Goal: Use online tool/utility: Utilize a website feature to perform a specific function

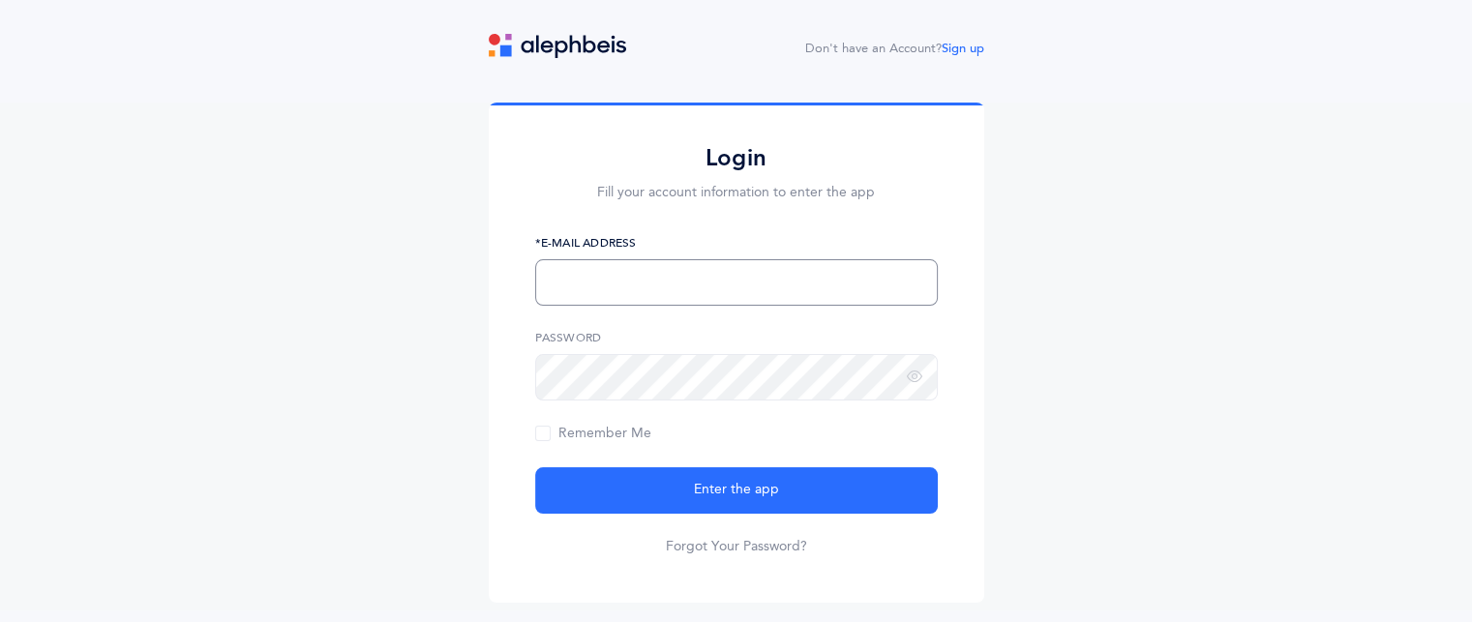
click at [651, 282] on input "text" at bounding box center [736, 282] width 403 height 46
click at [649, 284] on input "Halkobi@[PERSON_NAME]" at bounding box center [736, 282] width 403 height 46
type input "[EMAIL_ADDRESS][PERSON_NAME][DOMAIN_NAME]"
click at [535, 468] on button "Enter the app" at bounding box center [736, 491] width 403 height 46
click at [541, 439] on span "Remember Me" at bounding box center [593, 433] width 116 height 15
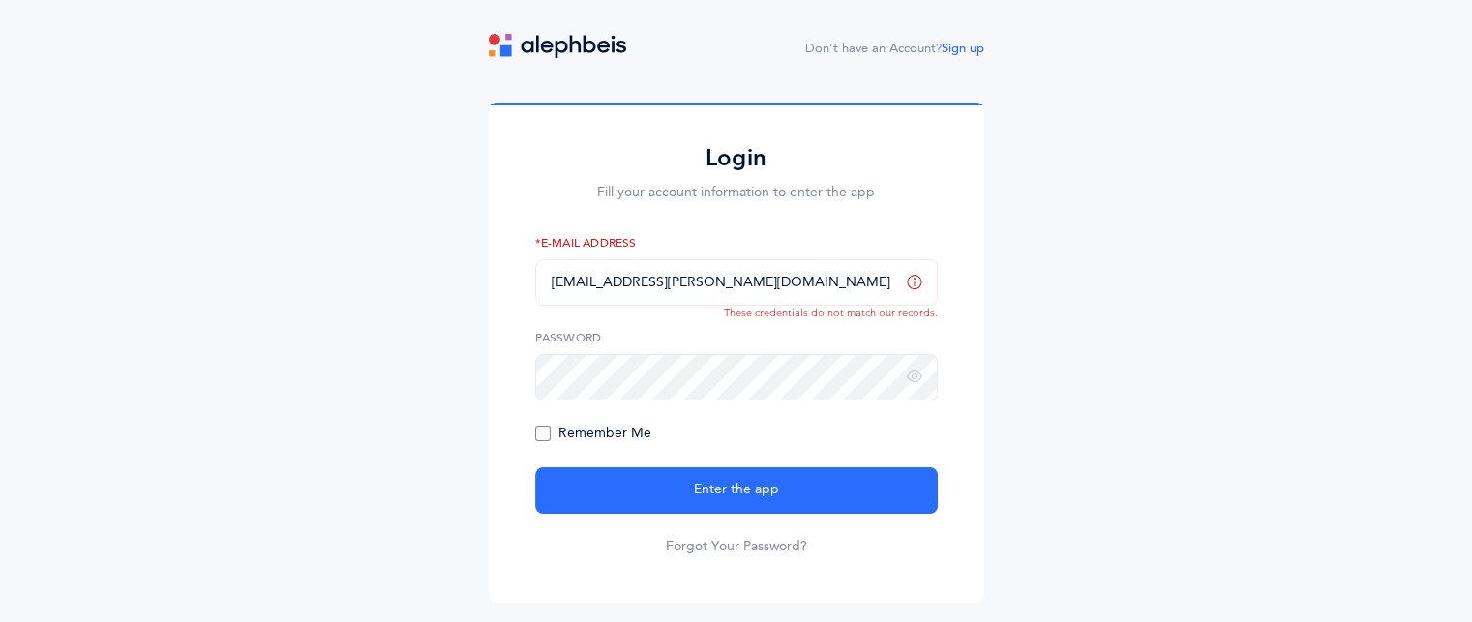
click at [0, 0] on input "Remember Me" at bounding box center [0, 0] width 0 height 0
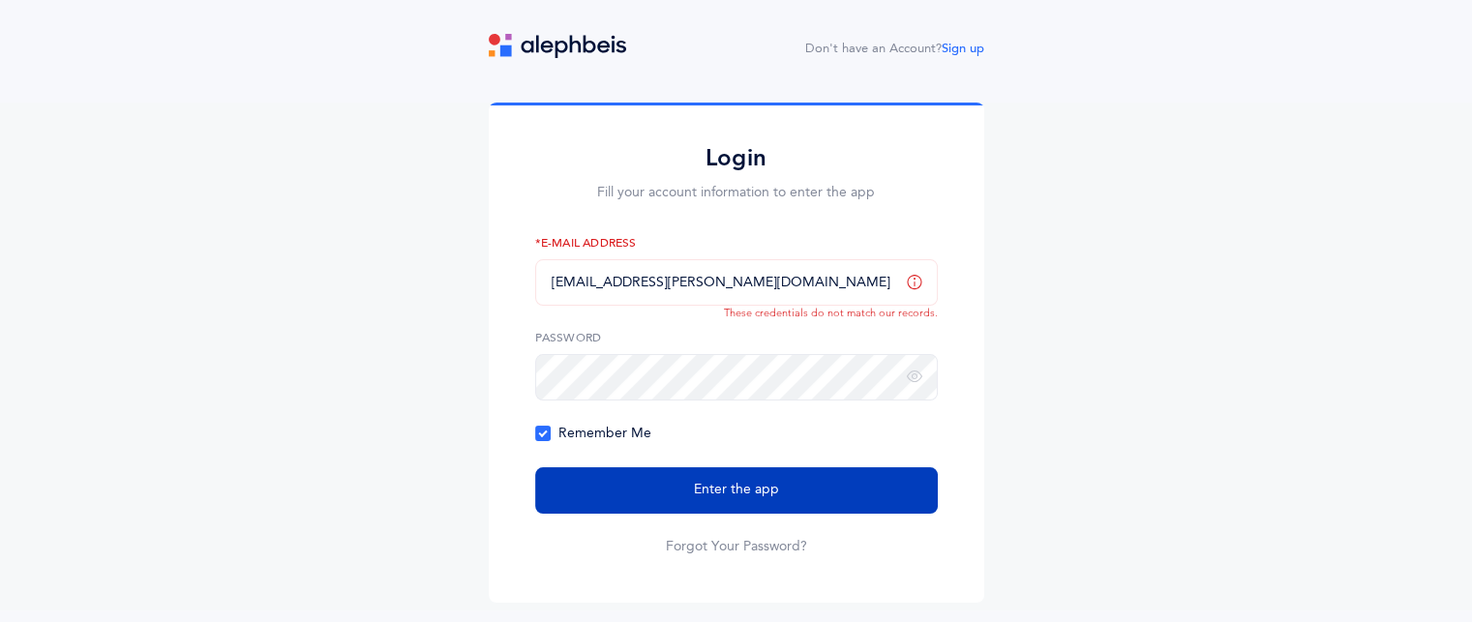
click at [763, 473] on button "Enter the app" at bounding box center [736, 491] width 403 height 46
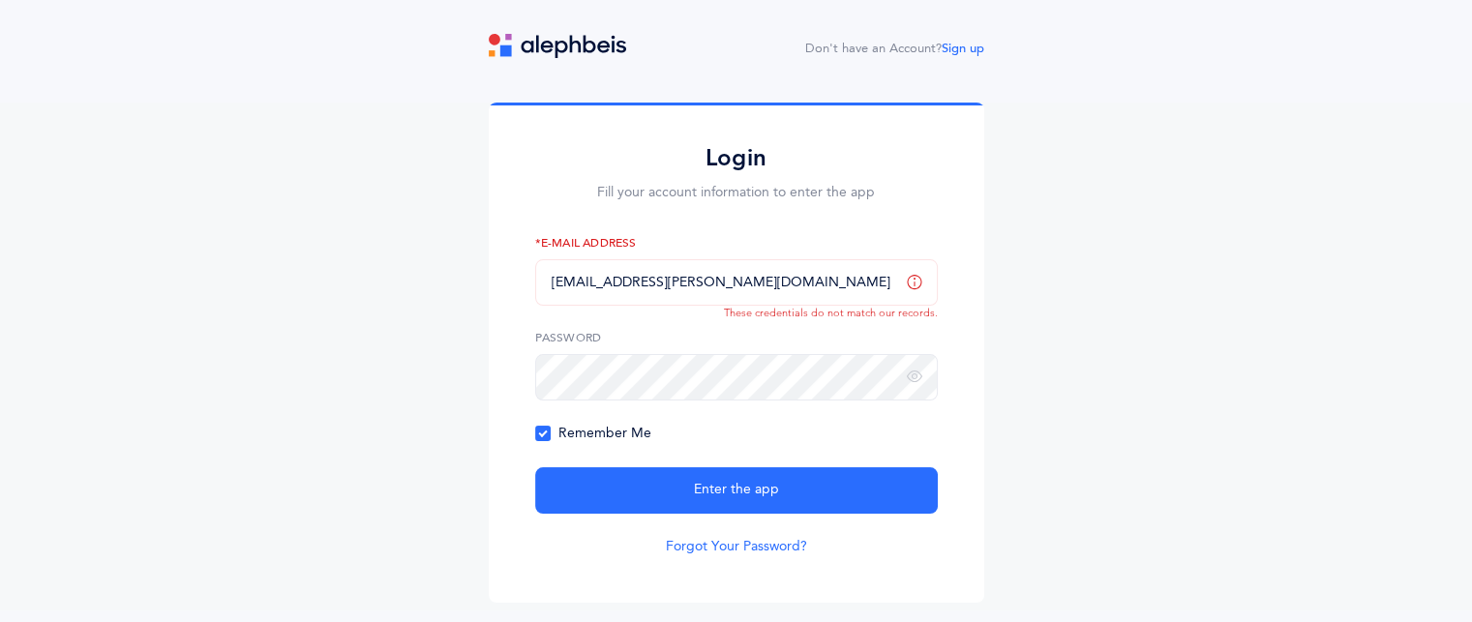
click at [742, 547] on link "Forgot Your Password?" at bounding box center [736, 546] width 141 height 19
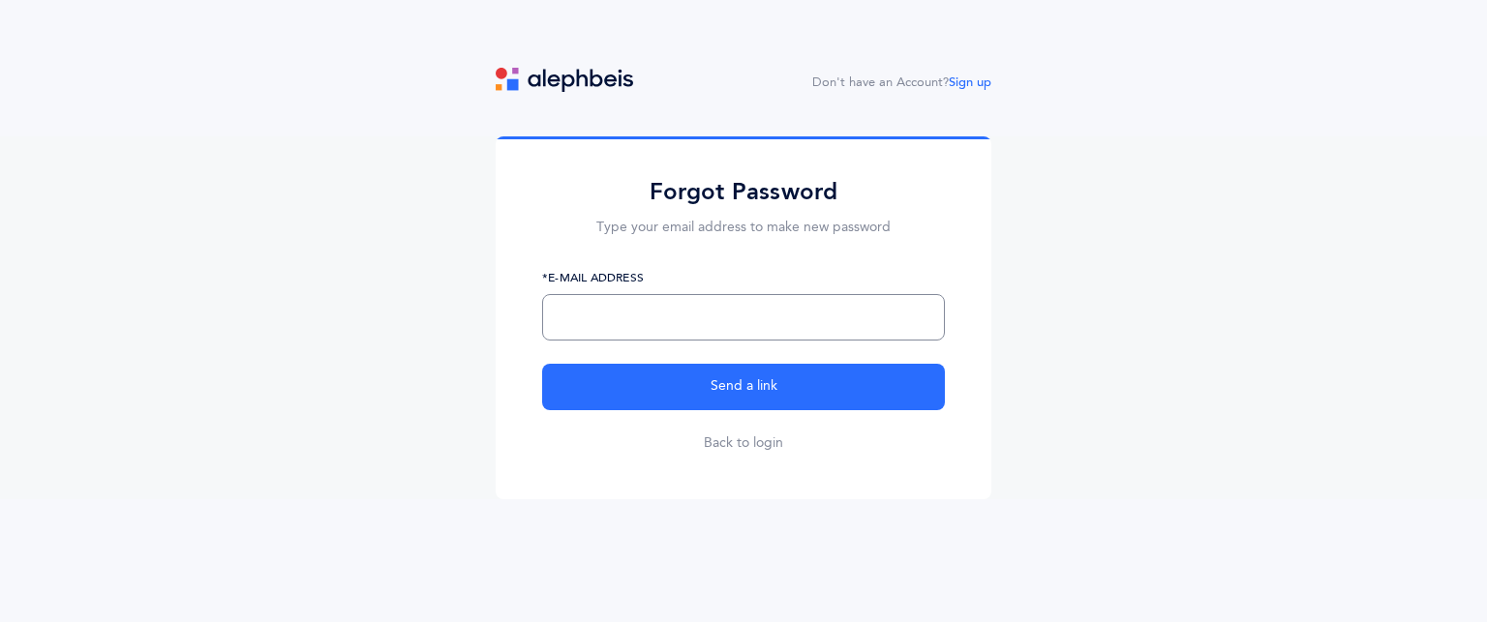
click at [710, 328] on input "text" at bounding box center [743, 317] width 403 height 46
type input "halkobi@brauser.us"
click at [542, 364] on button "Send a link" at bounding box center [743, 387] width 403 height 46
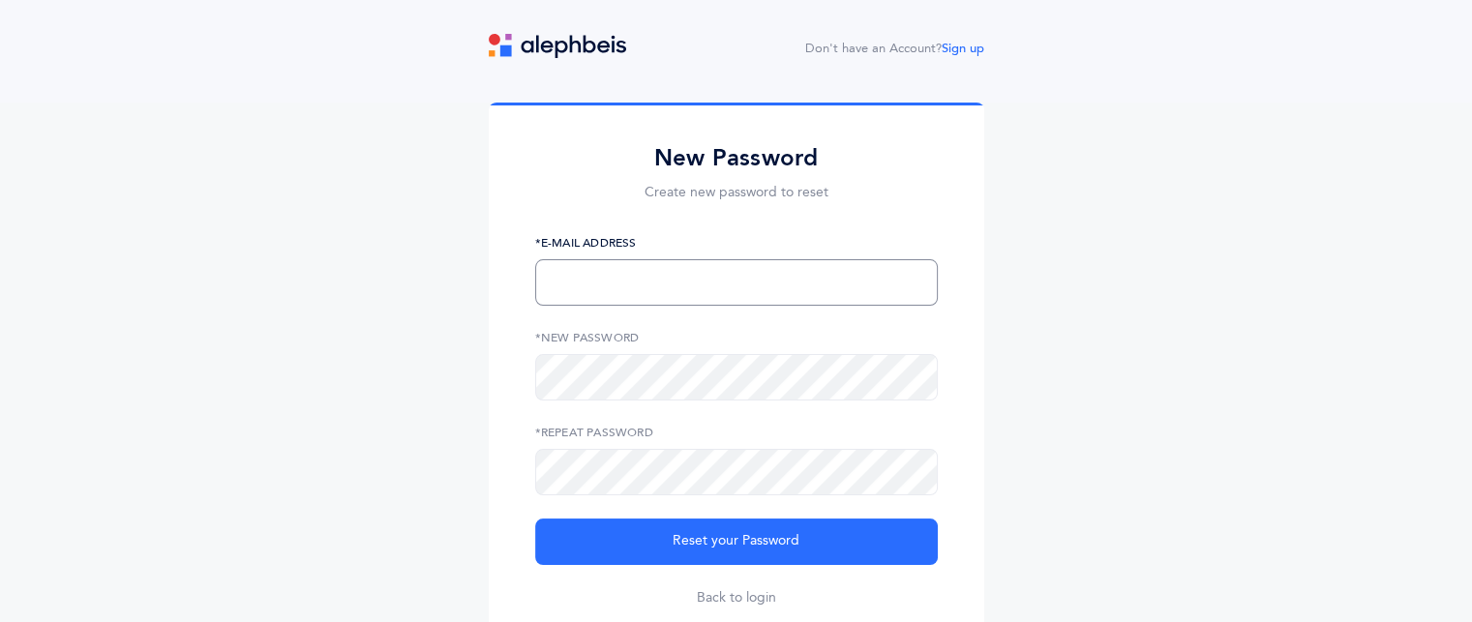
click at [829, 278] on input "text" at bounding box center [736, 282] width 403 height 46
type input "halkobi@brauser.us"
click at [535, 519] on button "Reset your Password" at bounding box center [736, 542] width 403 height 46
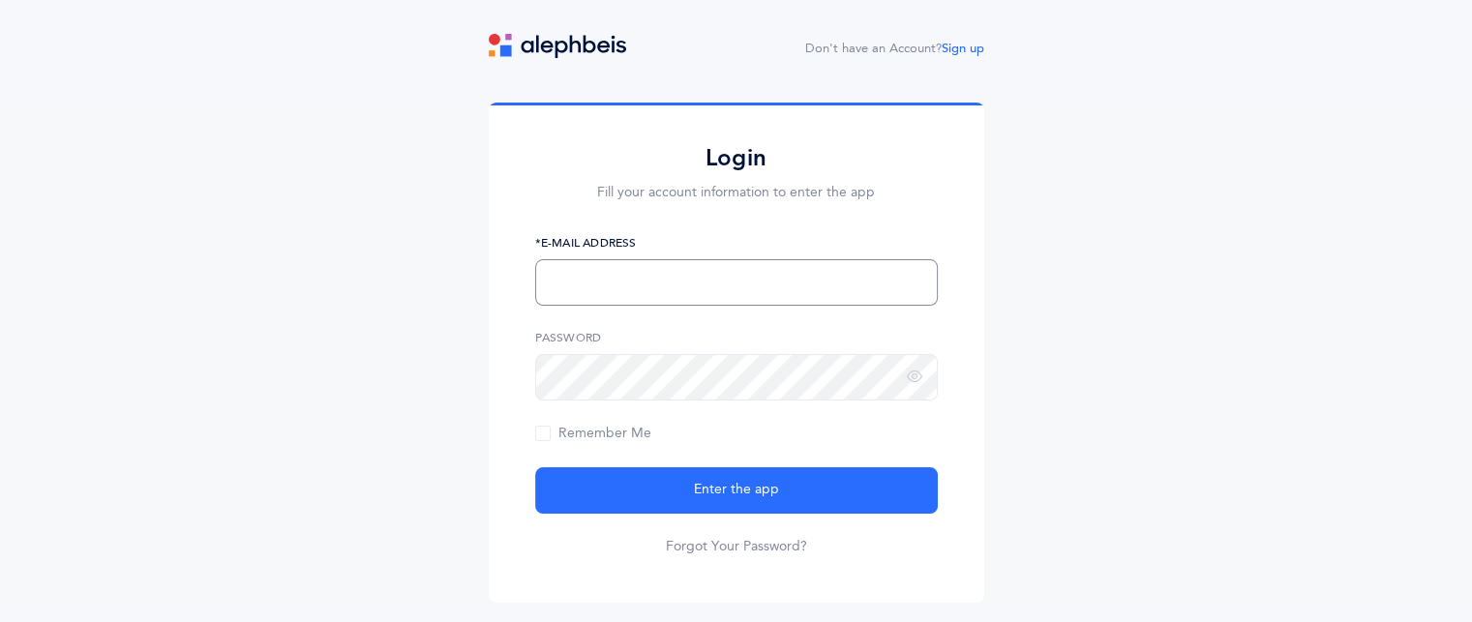
click at [714, 291] on input "text" at bounding box center [736, 282] width 403 height 46
type input "[EMAIL_ADDRESS][PERSON_NAME][DOMAIN_NAME]"
click at [535, 468] on button "Enter the app" at bounding box center [736, 491] width 403 height 46
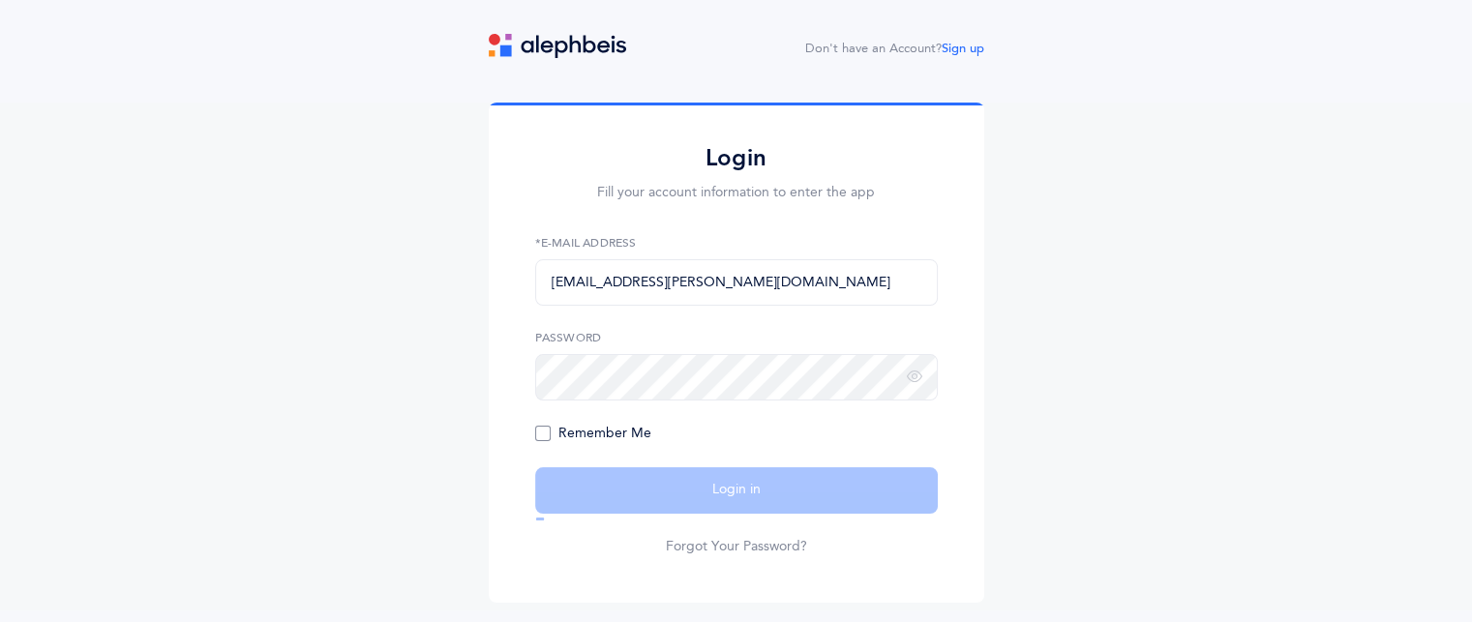
click at [549, 433] on span "Remember Me" at bounding box center [593, 433] width 116 height 15
click at [0, 0] on input "Remember Me" at bounding box center [0, 0] width 0 height 0
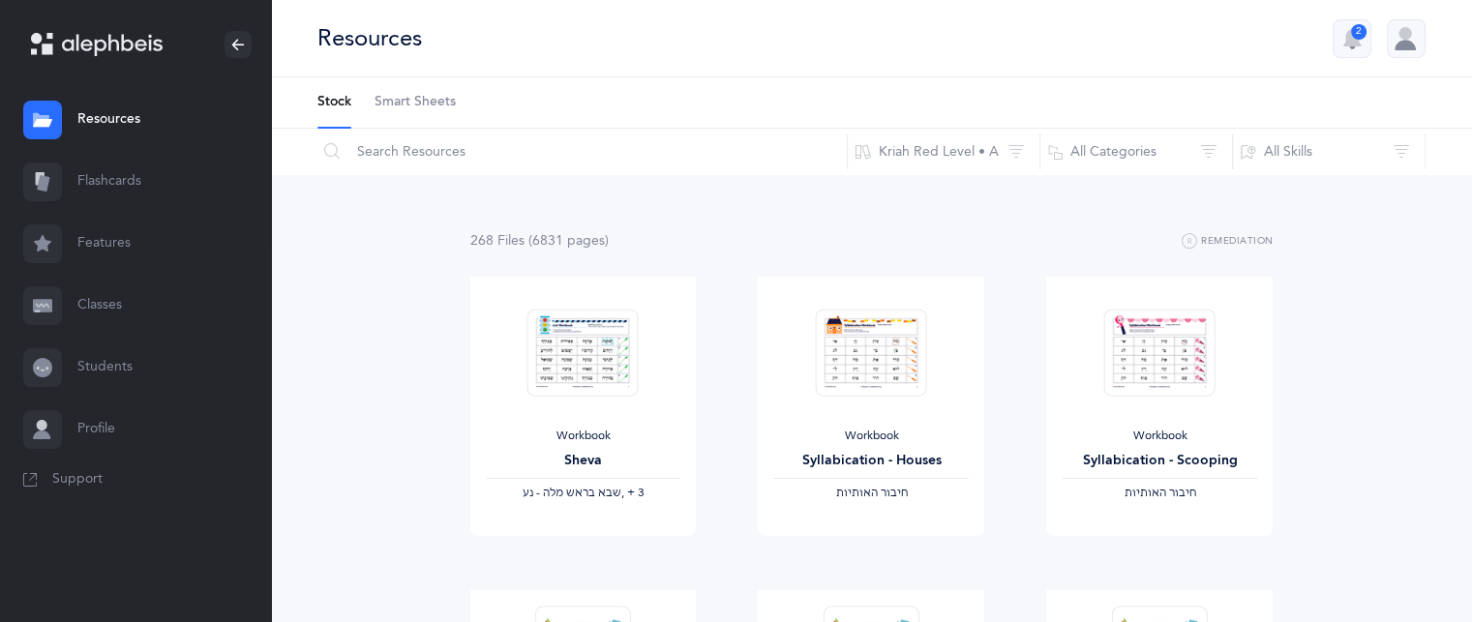
click at [137, 200] on link "Flashcards" at bounding box center [135, 182] width 271 height 62
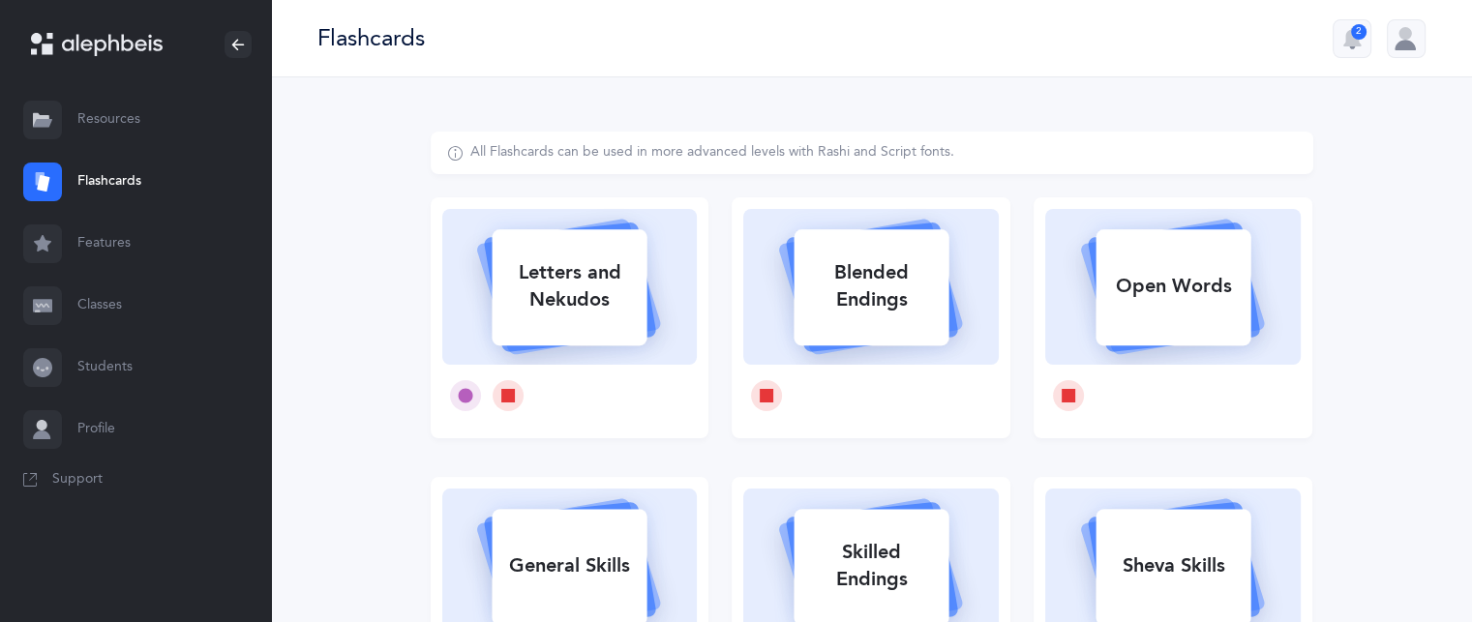
click at [550, 313] on div "Letters and Nekudos" at bounding box center [569, 286] width 155 height 77
select select
select select "single"
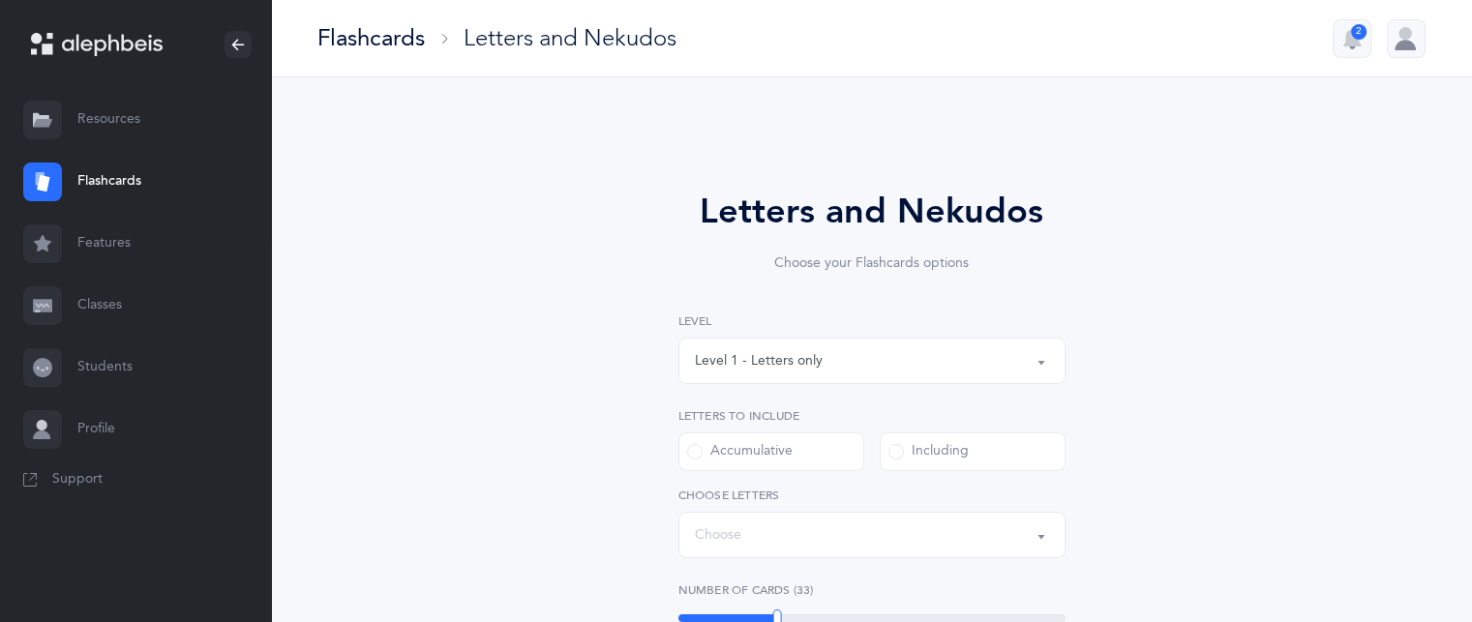
select select "27"
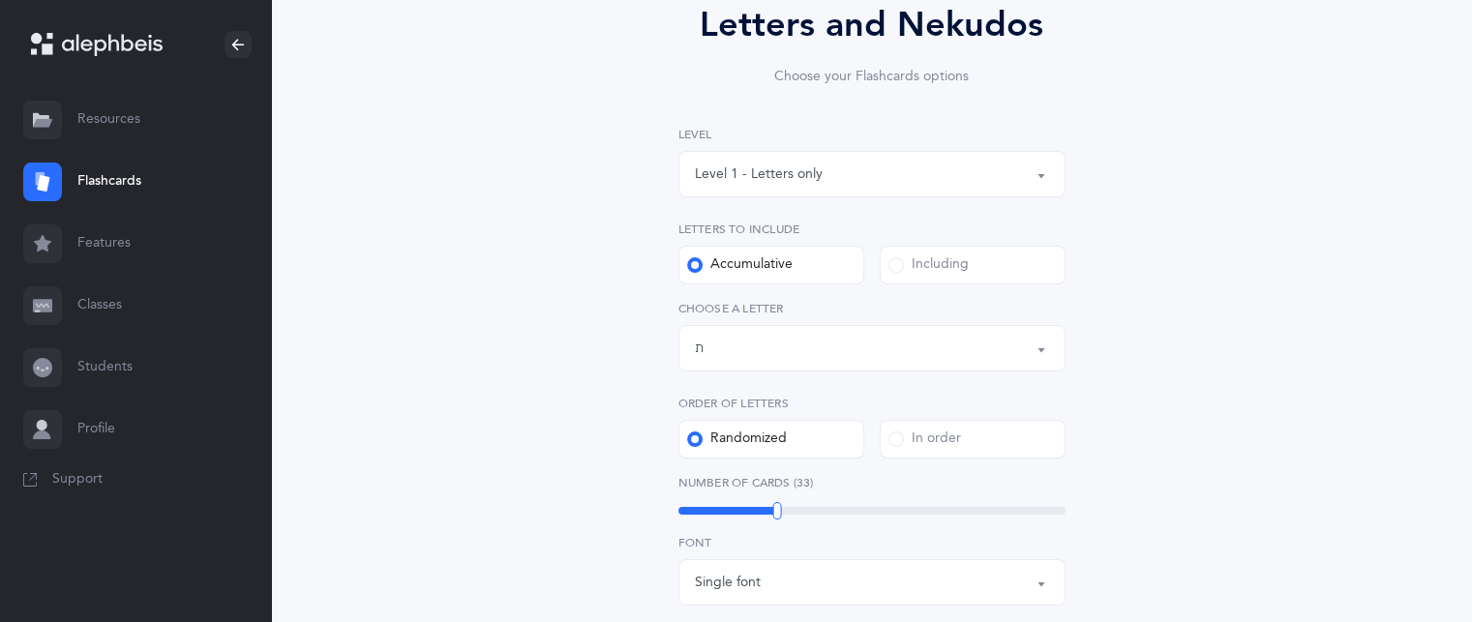
scroll to position [218, 0]
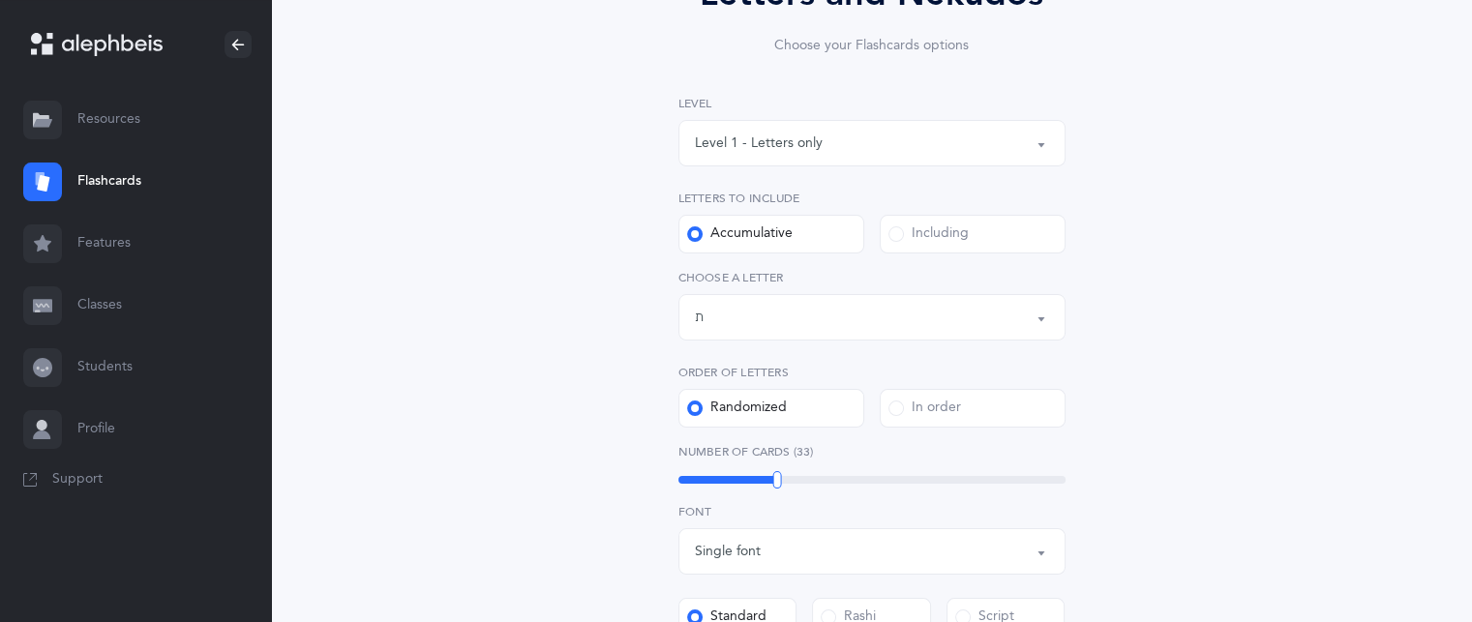
click at [935, 240] on div "Including" at bounding box center [929, 234] width 80 height 19
click at [0, 0] on input "Including" at bounding box center [0, 0] width 0 height 0
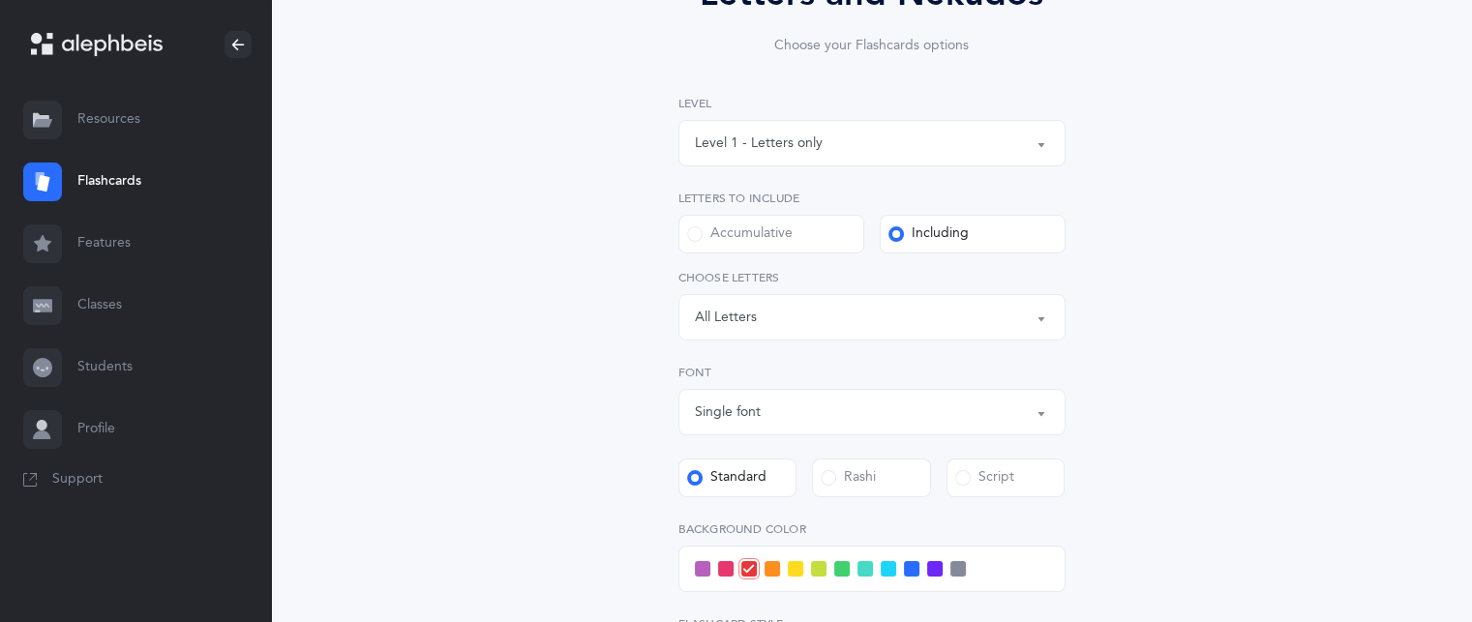
click at [840, 327] on div "Letters: All Letters" at bounding box center [872, 317] width 354 height 33
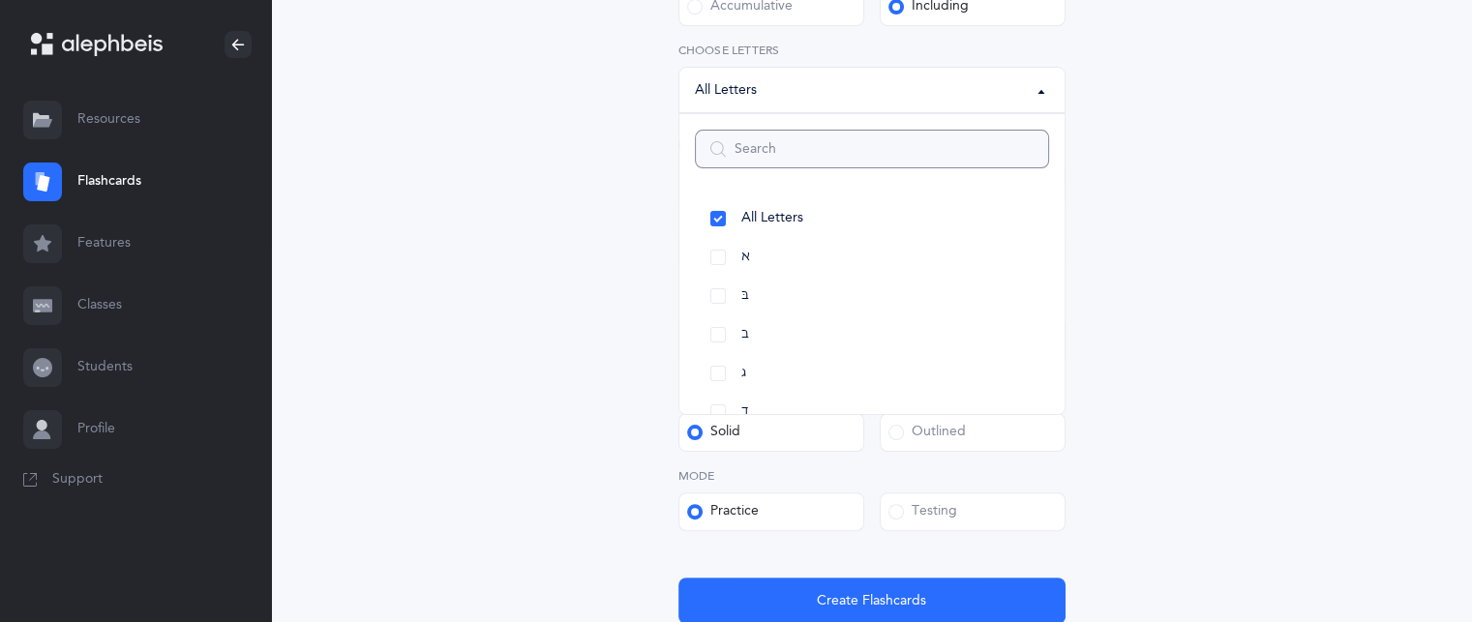
scroll to position [449, 0]
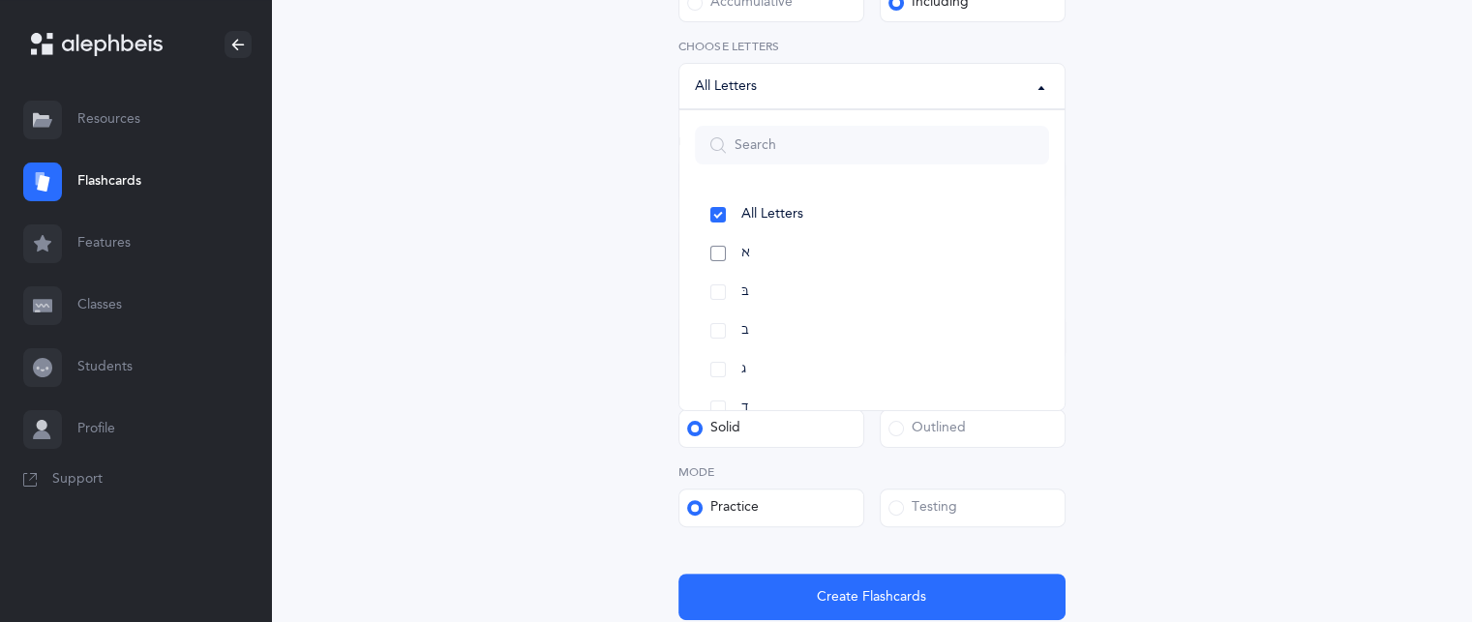
click at [724, 260] on link "א" at bounding box center [872, 253] width 354 height 39
select select "1"
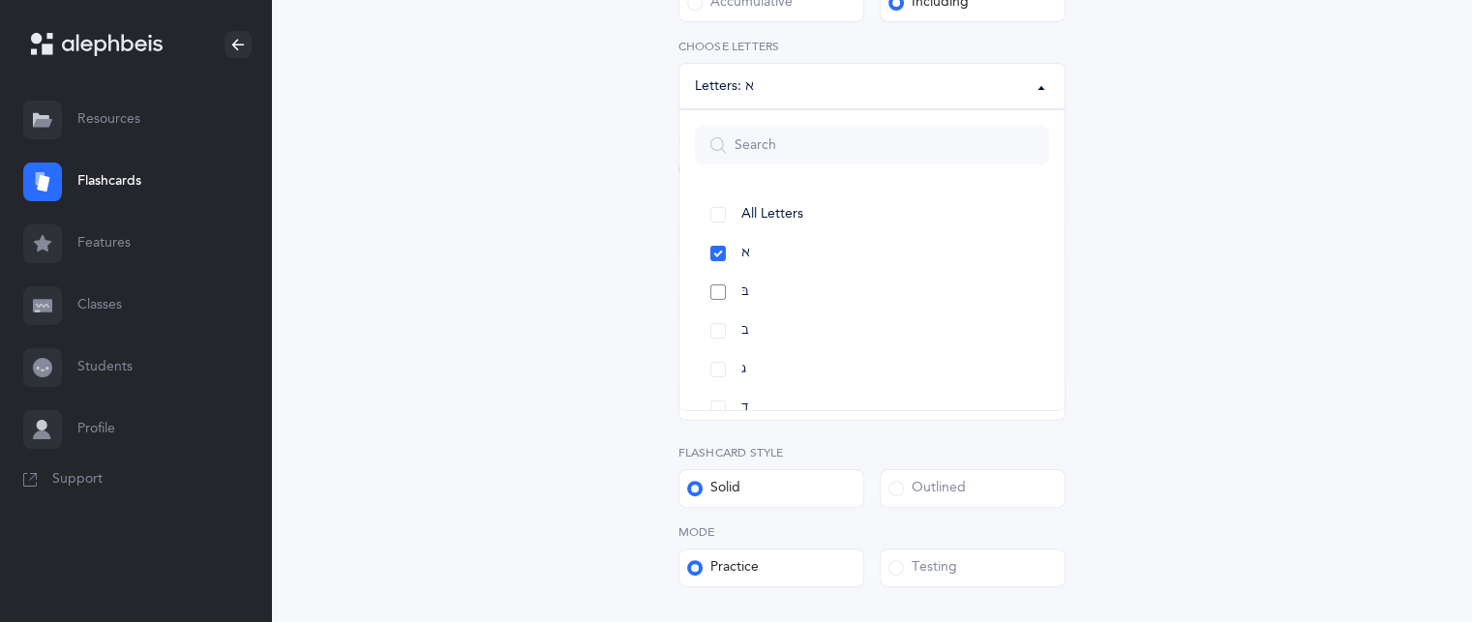
click at [720, 292] on link "בּ" at bounding box center [872, 292] width 354 height 39
click at [715, 328] on link "ב" at bounding box center [872, 331] width 354 height 39
click at [721, 232] on link "ג" at bounding box center [872, 230] width 354 height 39
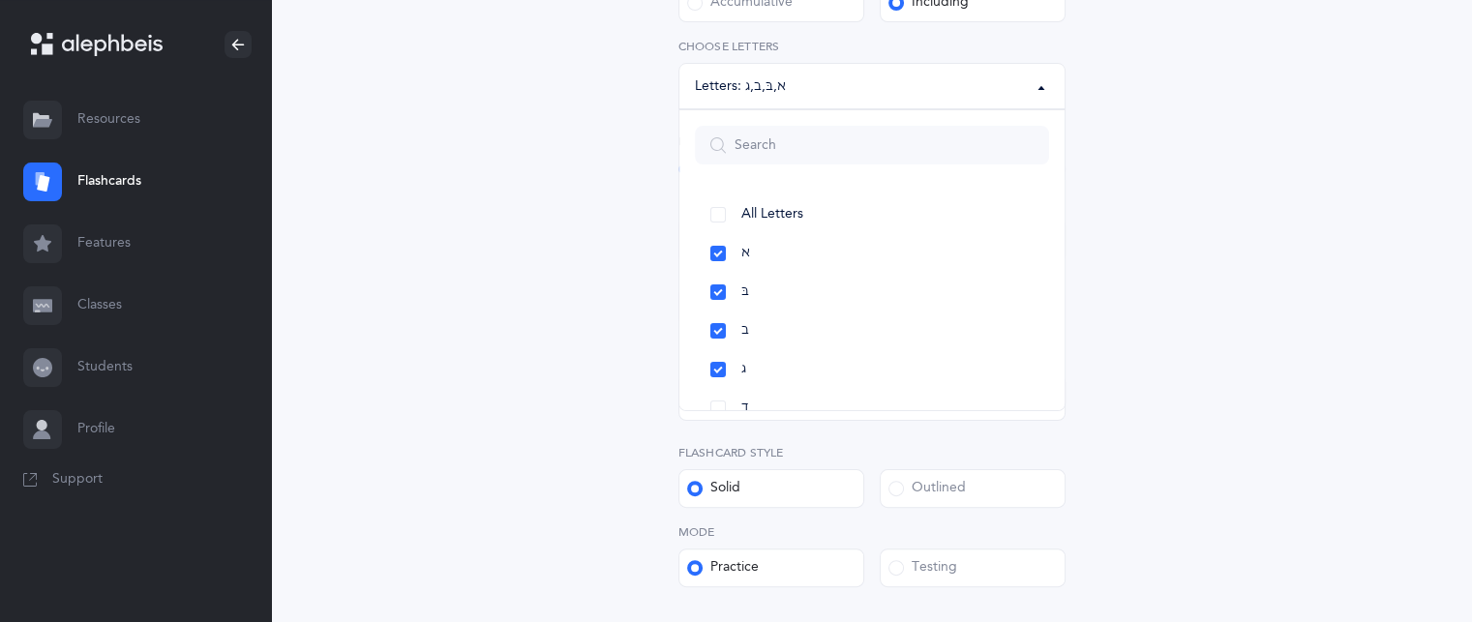
click at [1041, 101] on div "Letters: א , בּ , ב , ג" at bounding box center [872, 86] width 354 height 33
click at [1120, 153] on div "Letters and Nekudos Choose your Flashcards options Level 1 - Letters only Level…" at bounding box center [872, 219] width 883 height 1075
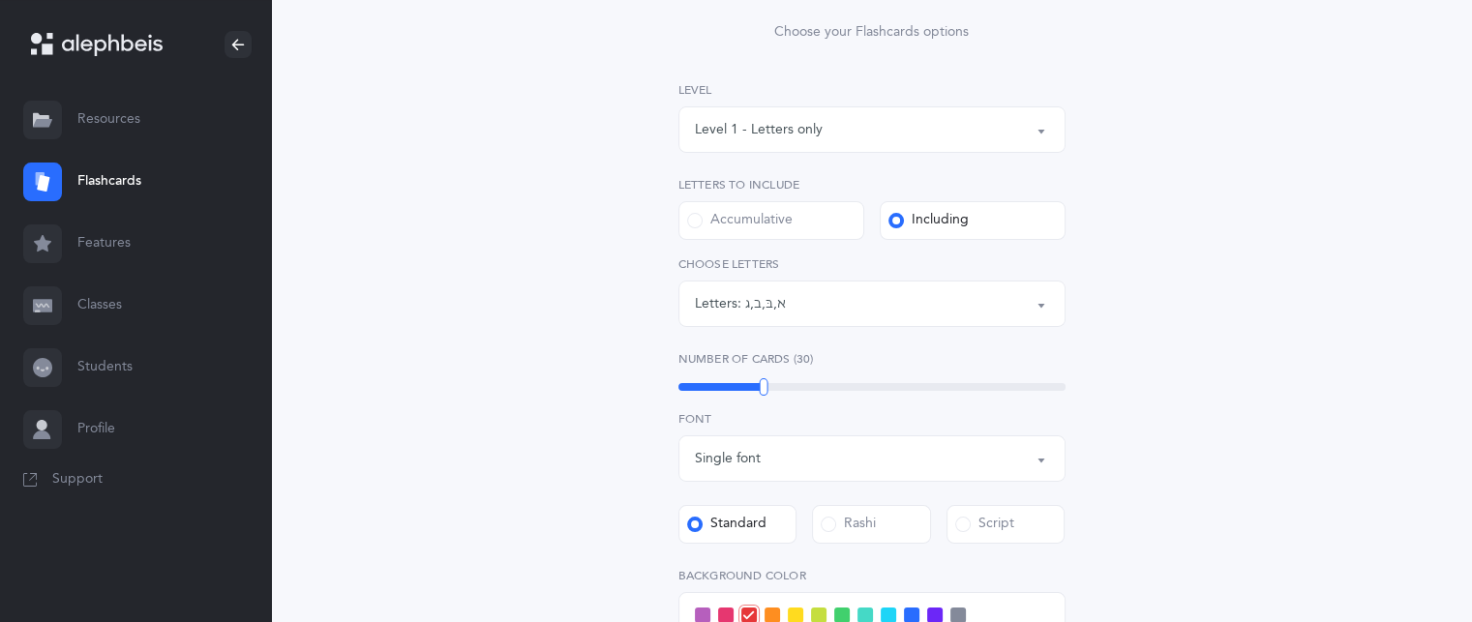
scroll to position [226, 0]
click at [697, 227] on span at bounding box center [694, 226] width 15 height 15
click at [0, 0] on input "Accumulative" at bounding box center [0, 0] width 0 height 0
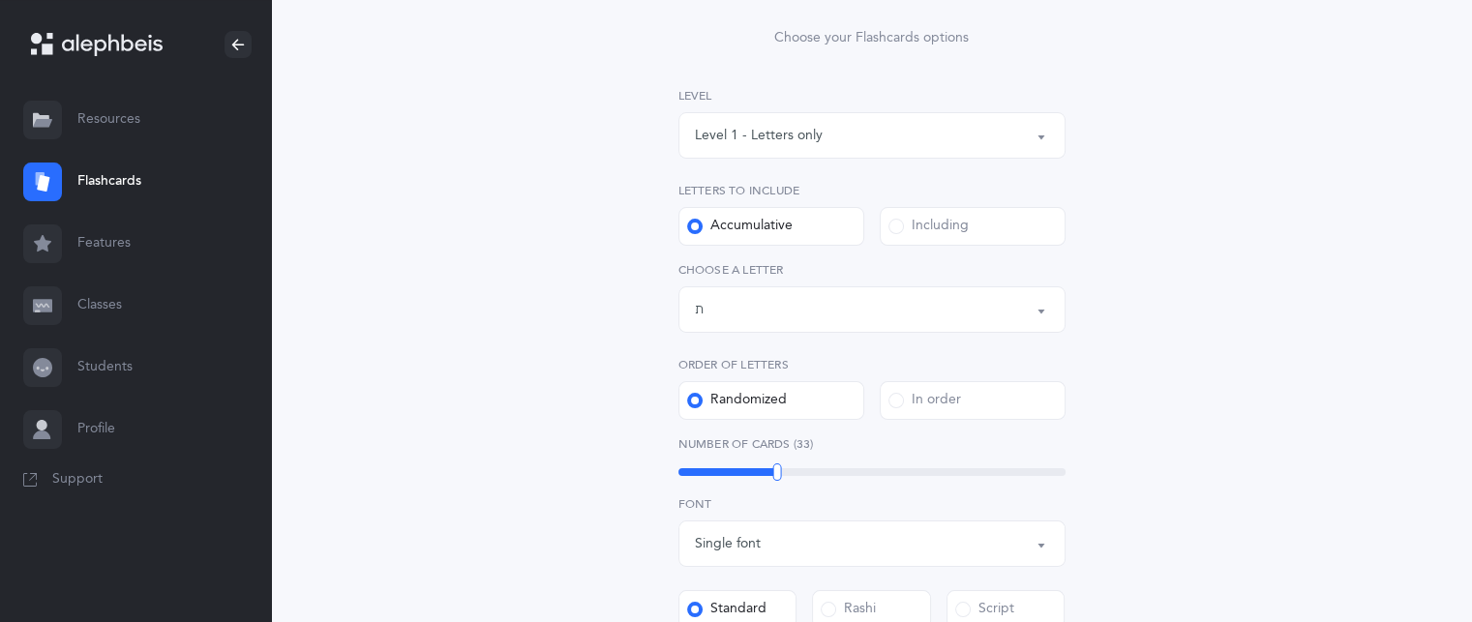
click at [716, 320] on div "Letters up until: ת" at bounding box center [872, 309] width 354 height 33
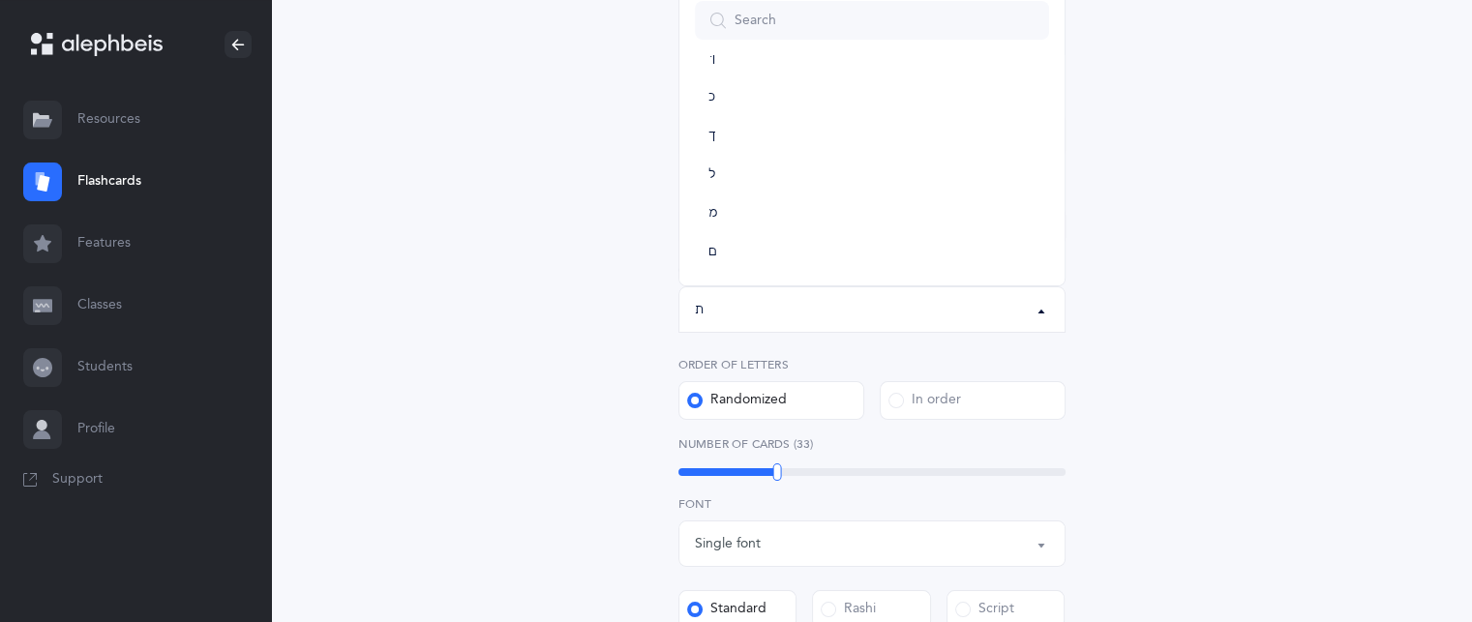
scroll to position [480, 0]
click at [769, 149] on link "ך" at bounding box center [872, 152] width 354 height 39
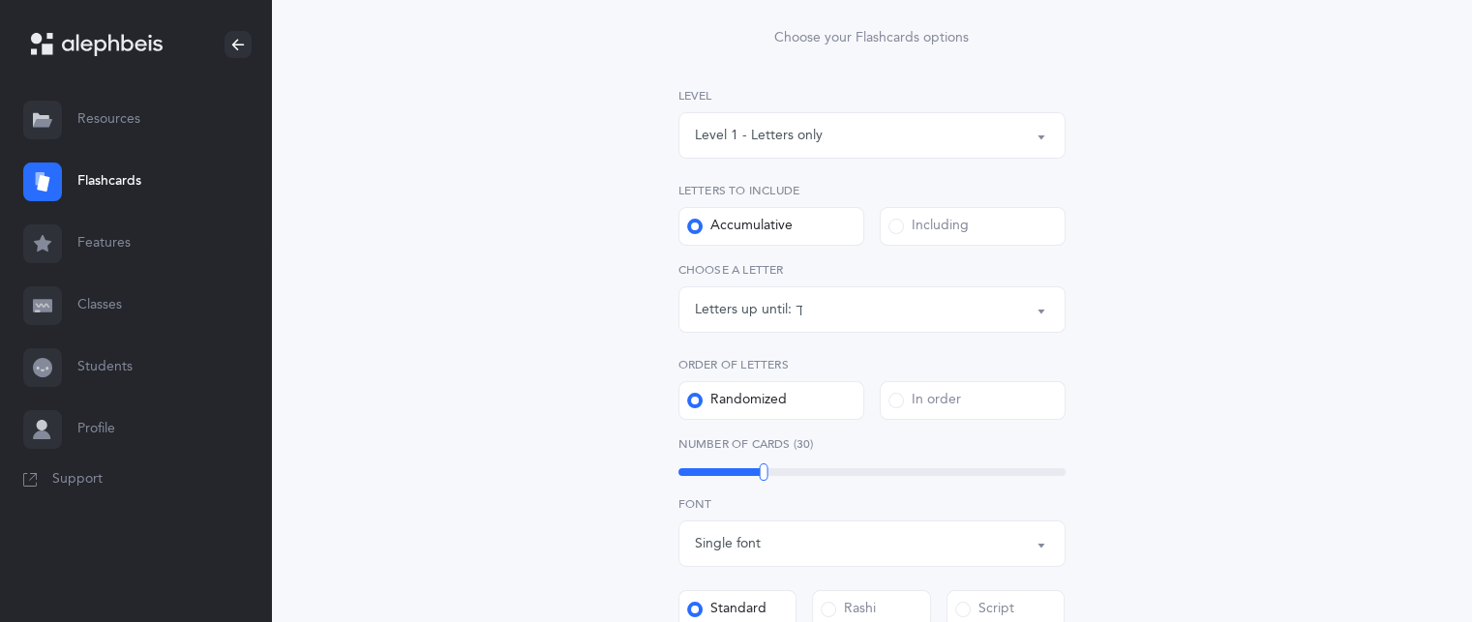
click at [1043, 314] on button "Letters up until: ך" at bounding box center [872, 310] width 387 height 46
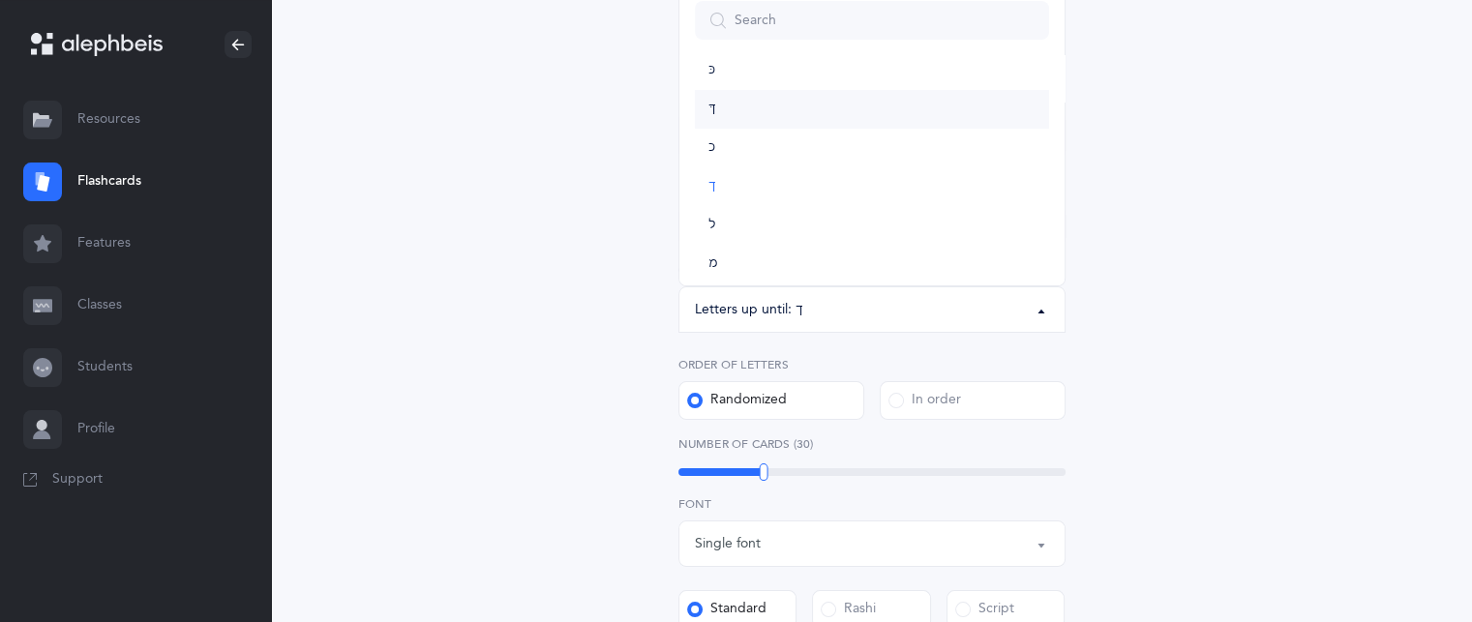
click at [733, 119] on link "ךּ" at bounding box center [872, 109] width 354 height 39
select select "83"
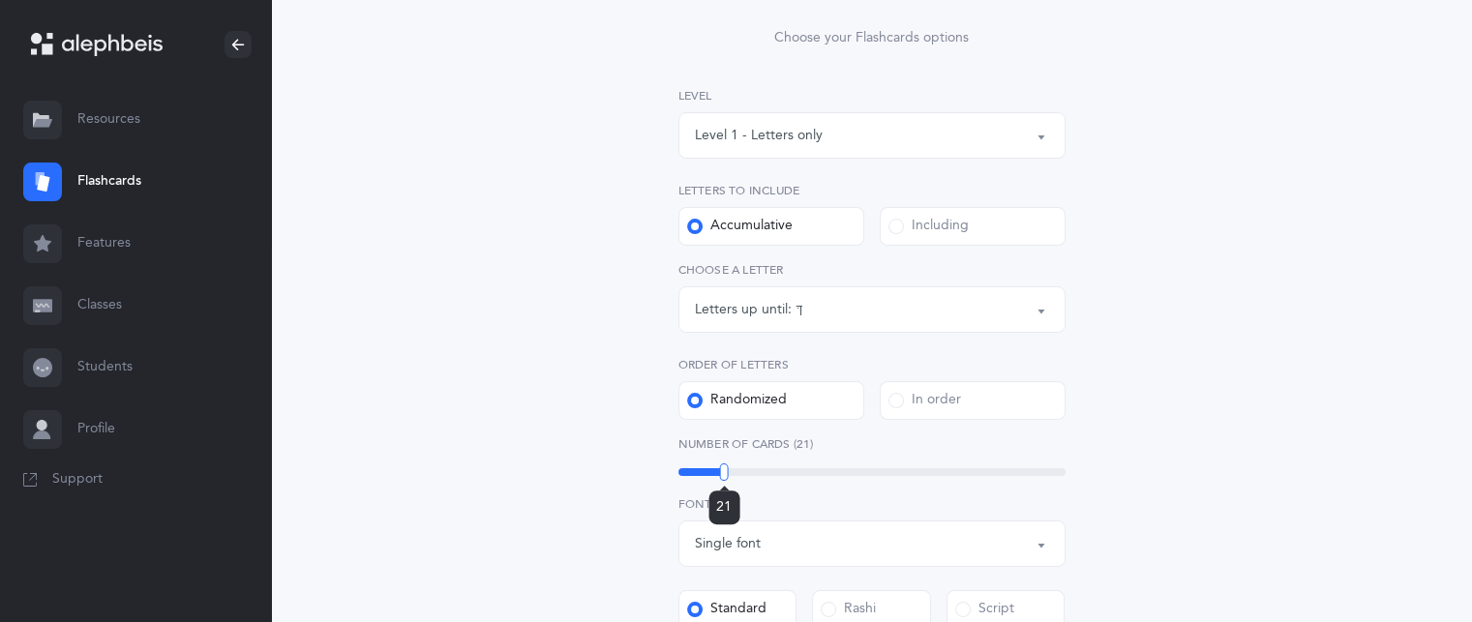
drag, startPoint x: 763, startPoint y: 482, endPoint x: 724, endPoint y: 470, distance: 40.4
click at [724, 470] on div "21" at bounding box center [724, 472] width 9 height 17
click at [720, 470] on div at bounding box center [720, 472] width 9 height 17
click at [1076, 424] on div "Letters and Nekudos Choose your Flashcards options Level 1 - Letters only Level…" at bounding box center [872, 471] width 496 height 1023
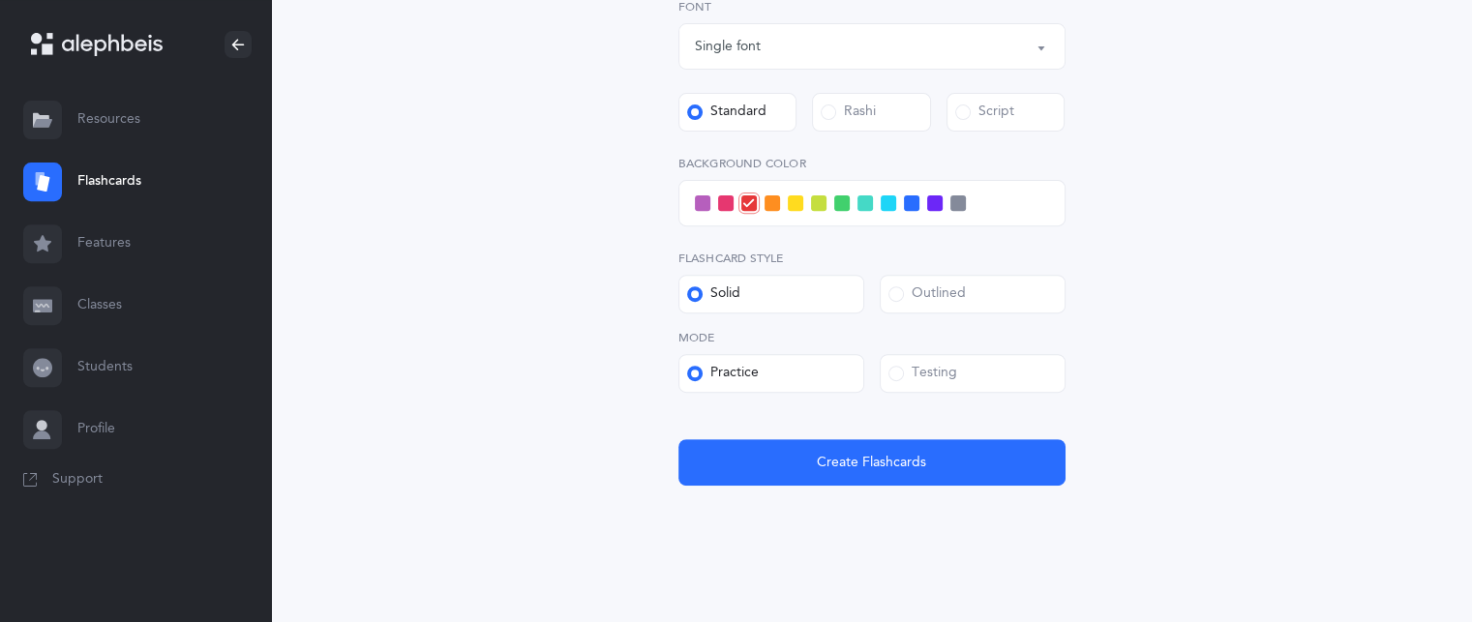
scroll to position [741, 0]
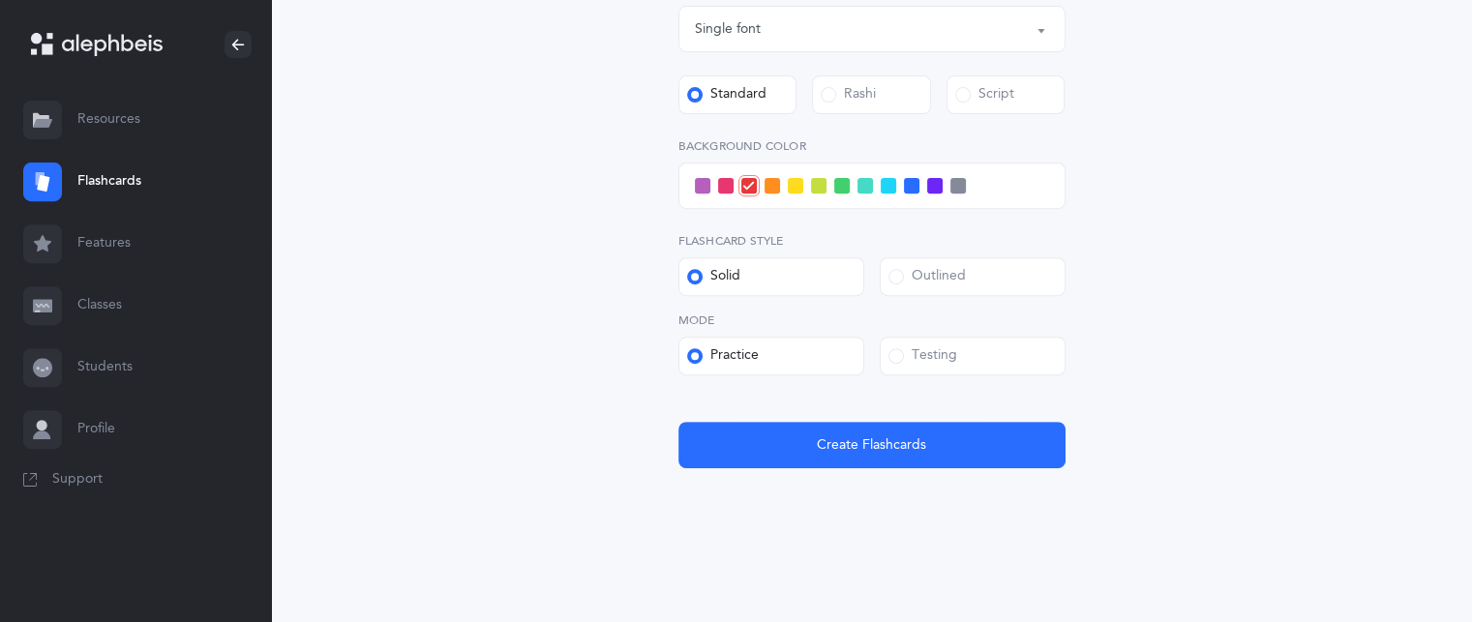
click at [944, 354] on div "Testing" at bounding box center [923, 356] width 69 height 19
click at [0, 0] on input "Testing" at bounding box center [0, 0] width 0 height 0
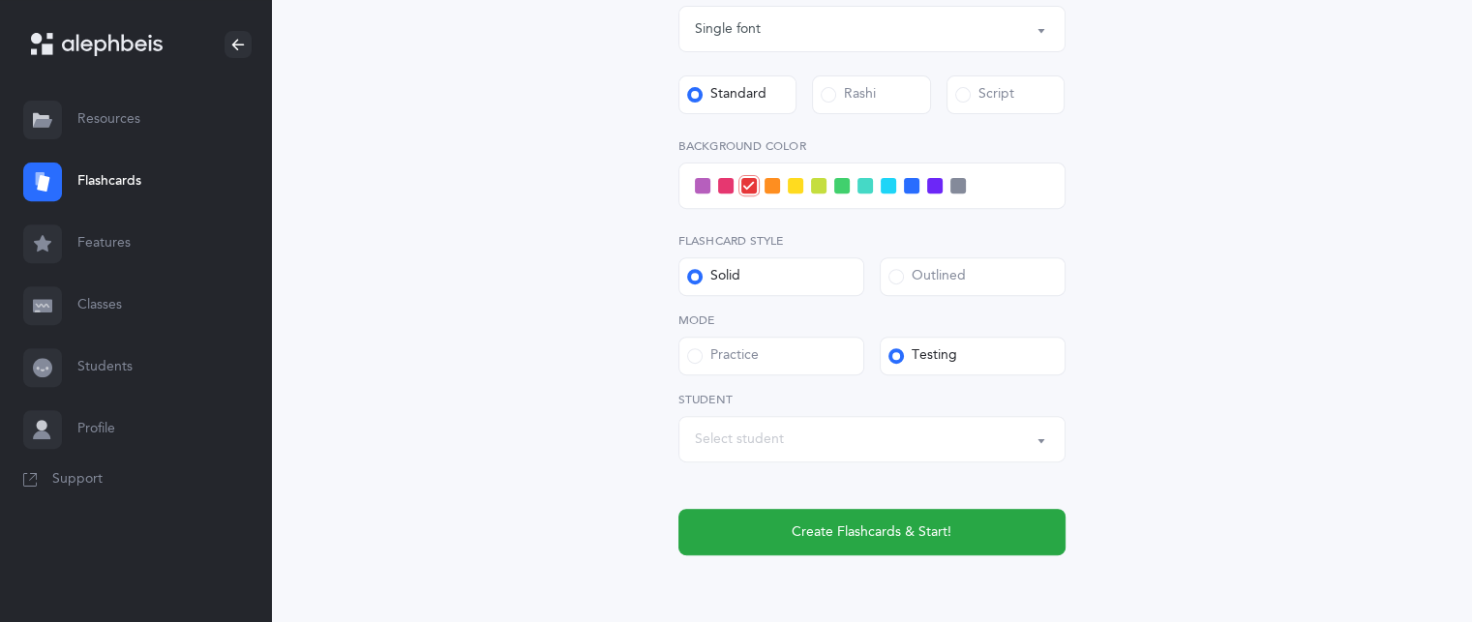
click at [813, 432] on div "Select student" at bounding box center [872, 439] width 354 height 33
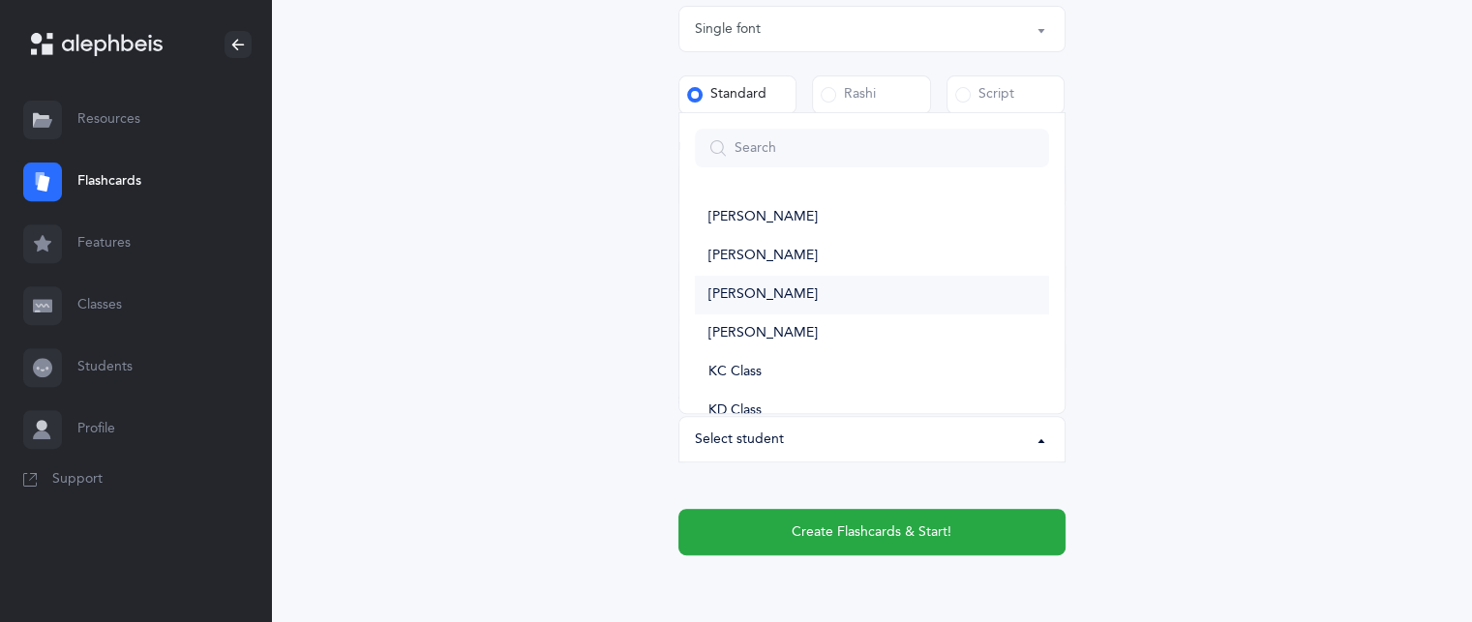
click at [844, 308] on link "[PERSON_NAME]" at bounding box center [872, 295] width 354 height 39
select select "14404"
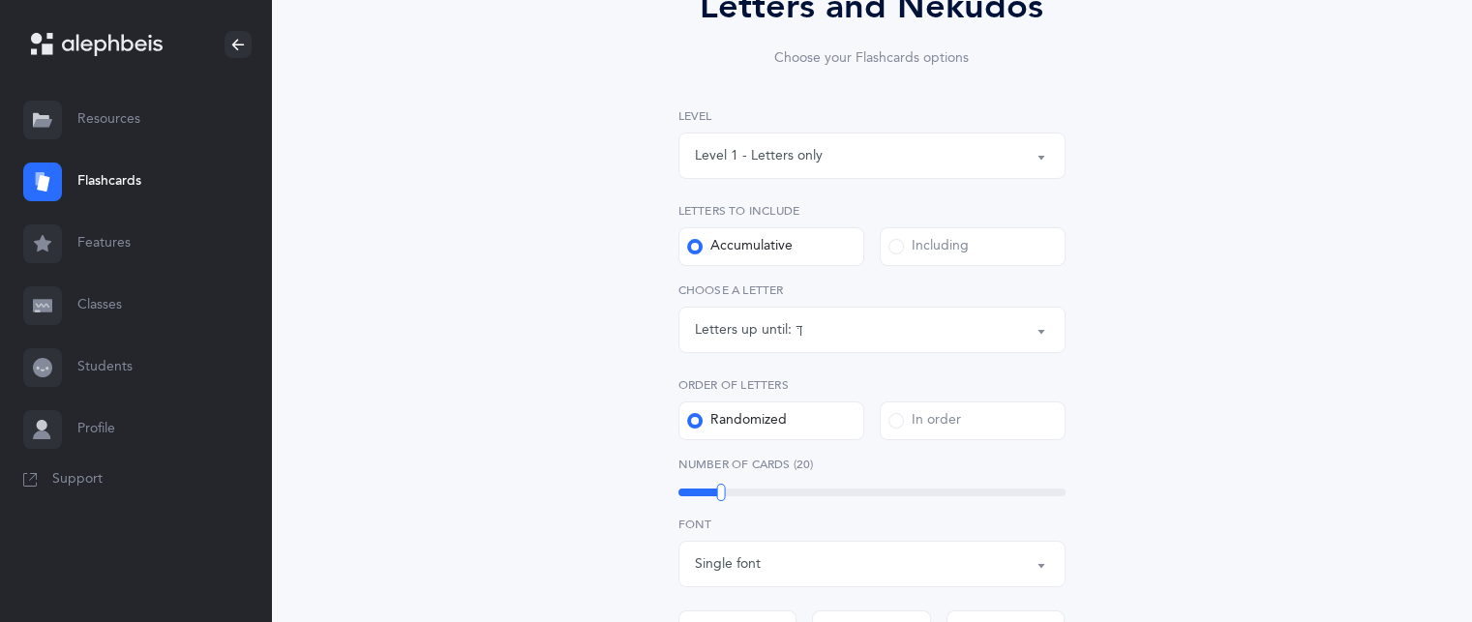
scroll to position [189, 0]
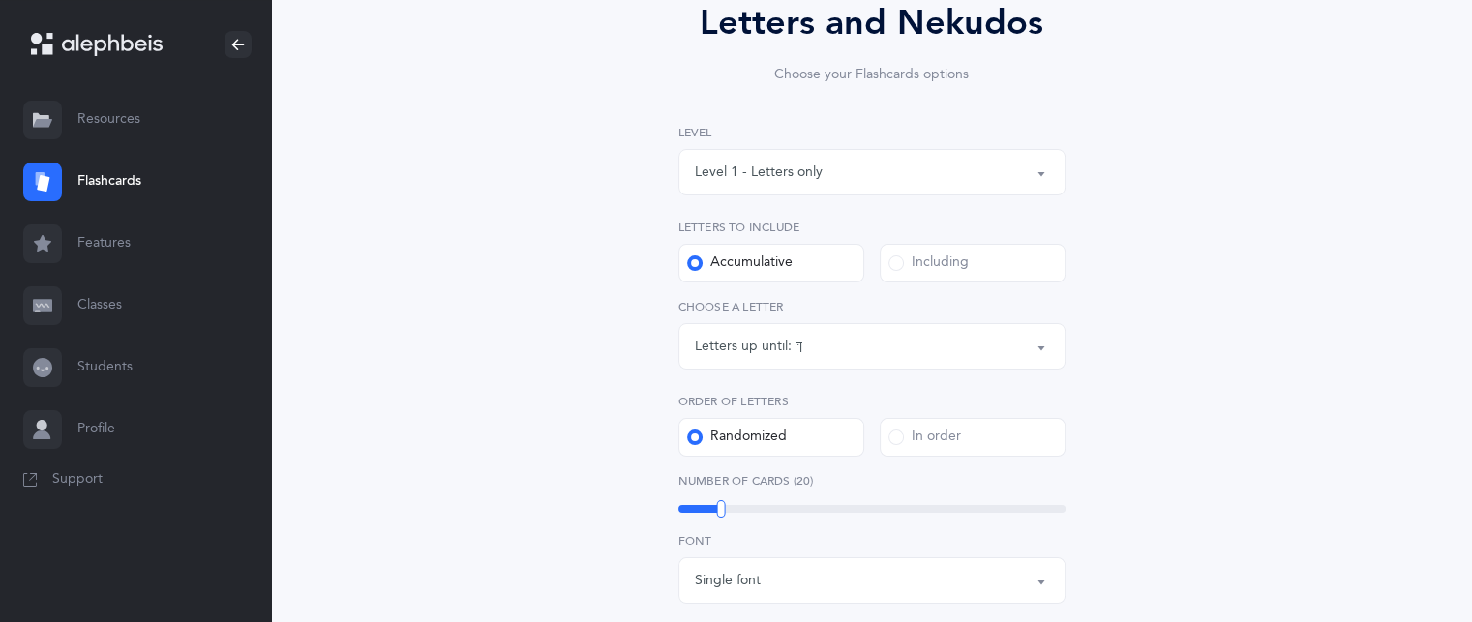
drag, startPoint x: 1479, startPoint y: 232, endPoint x: 1378, endPoint y: 472, distance: 260.3
click at [1378, 472] on div "Letters and Nekudos Choose your Flashcards options Level 1 - Letters only Level…" at bounding box center [871, 576] width 1201 height 1374
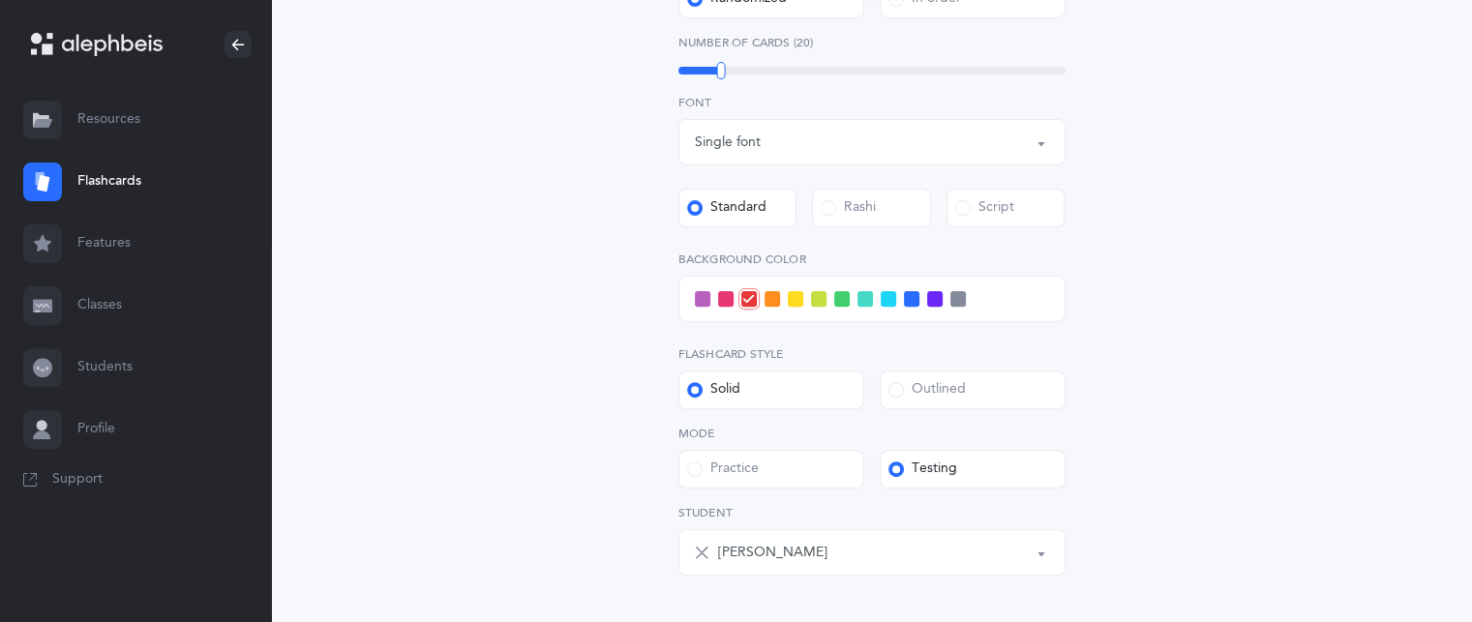
scroll to position [631, 0]
